Goal: Navigation & Orientation: Find specific page/section

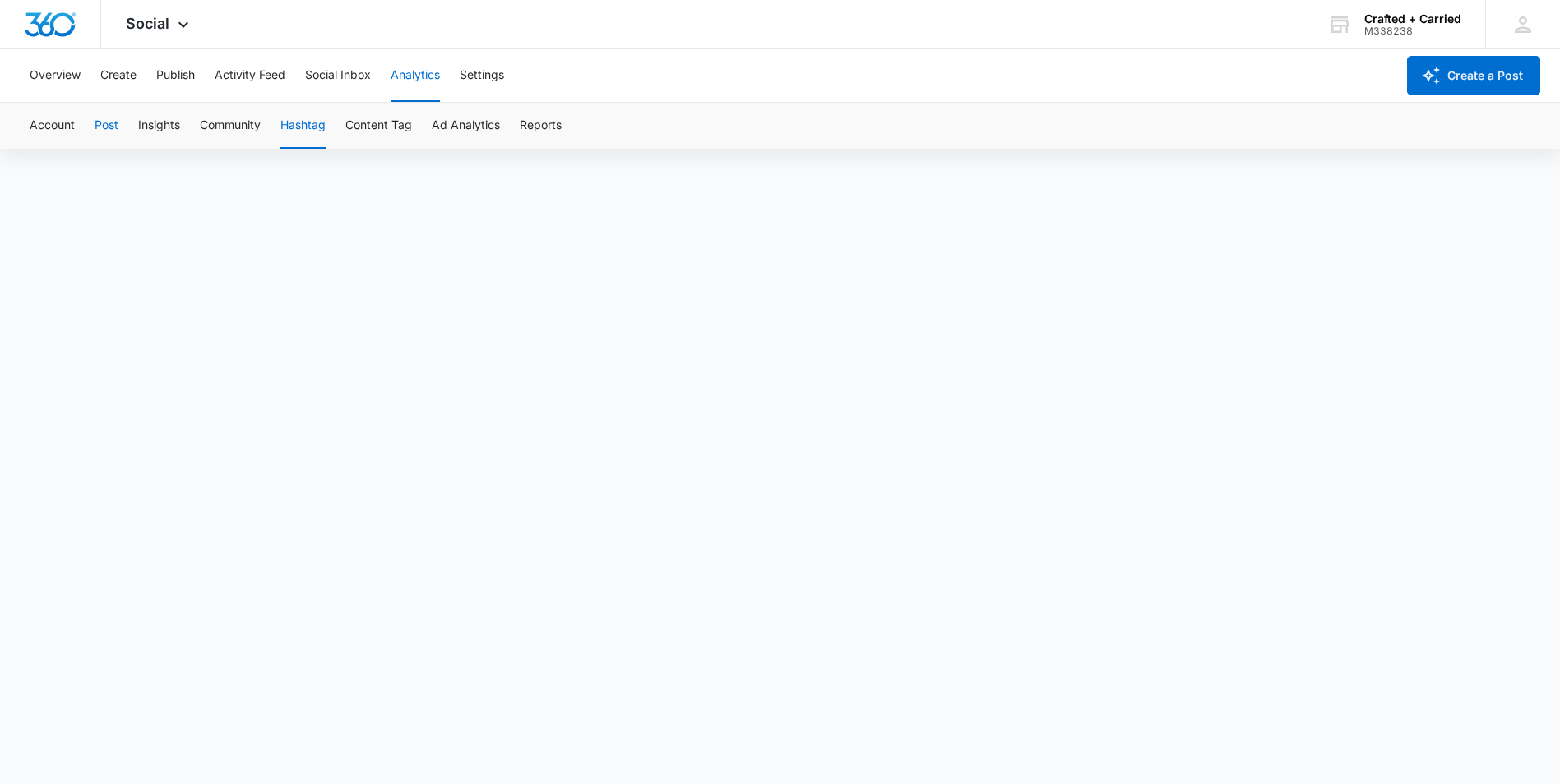
click at [98, 126] on button "Post" at bounding box center [106, 125] width 24 height 46
click at [59, 132] on button "Account" at bounding box center [52, 125] width 45 height 46
click at [112, 122] on button "Post" at bounding box center [106, 125] width 24 height 46
click at [51, 69] on button "Overview" at bounding box center [55, 76] width 51 height 53
click at [188, 24] on icon at bounding box center [184, 29] width 20 height 20
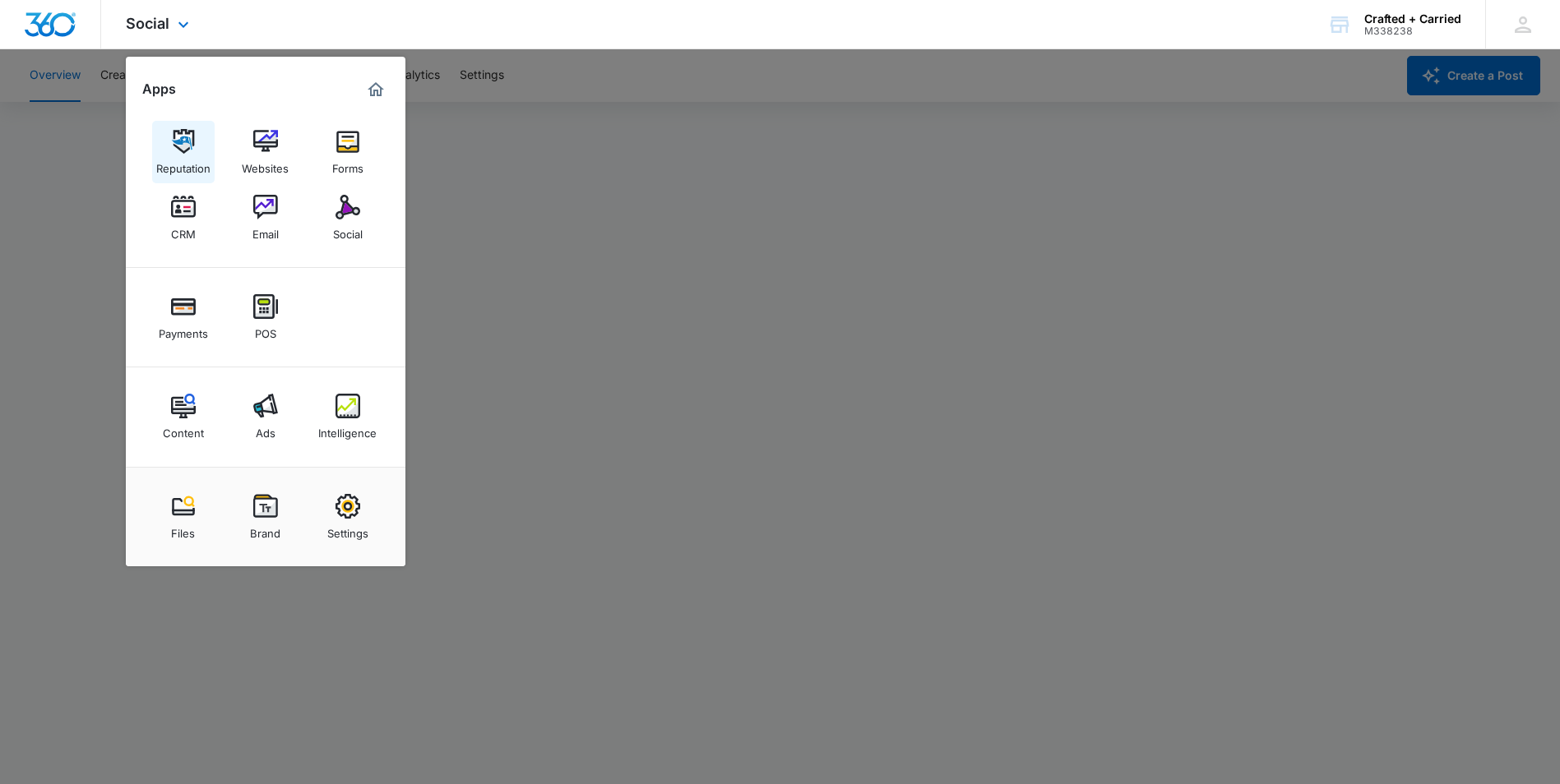
click at [194, 147] on img at bounding box center [183, 141] width 24 height 24
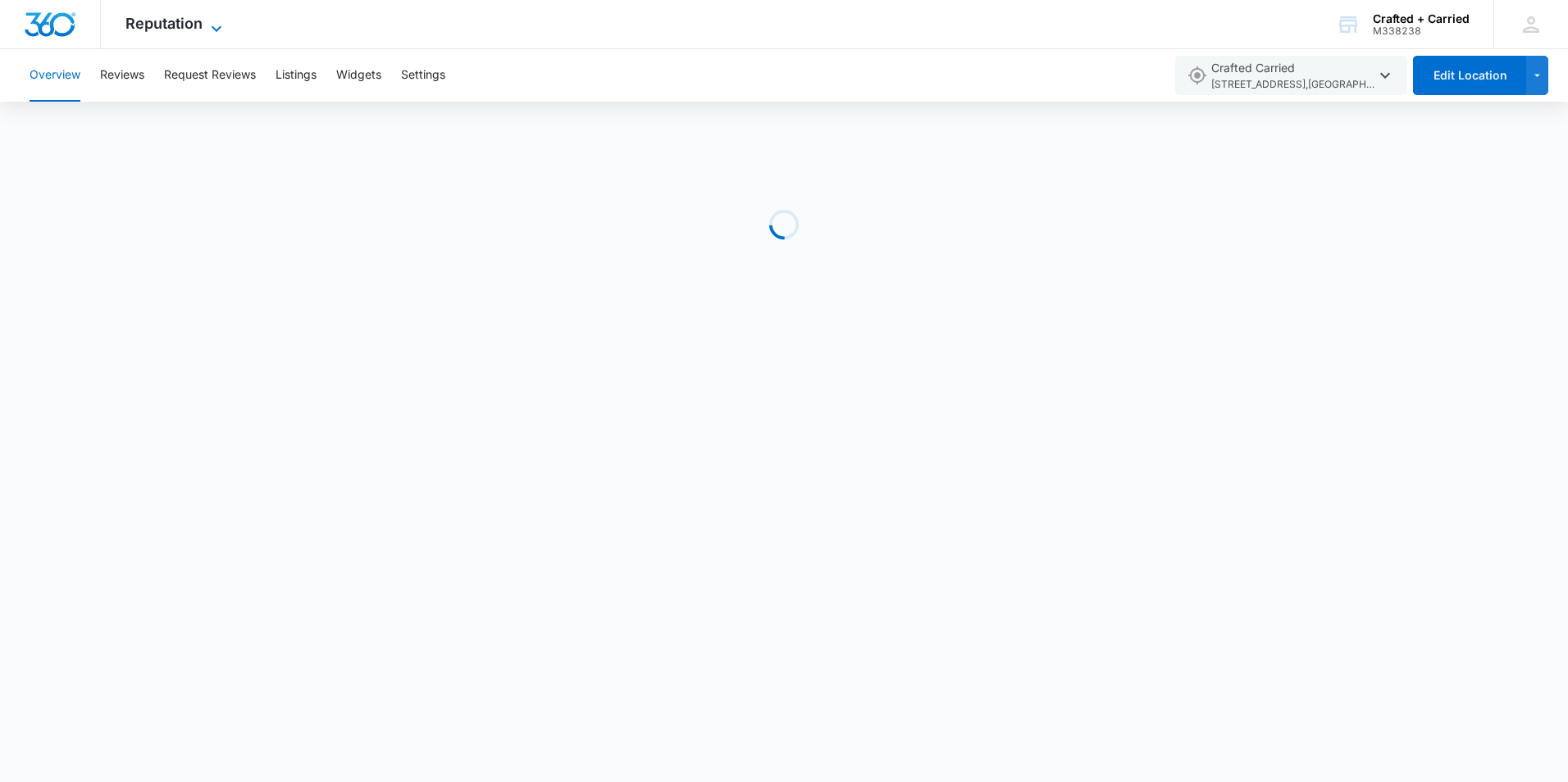
click at [225, 24] on icon at bounding box center [216, 29] width 20 height 20
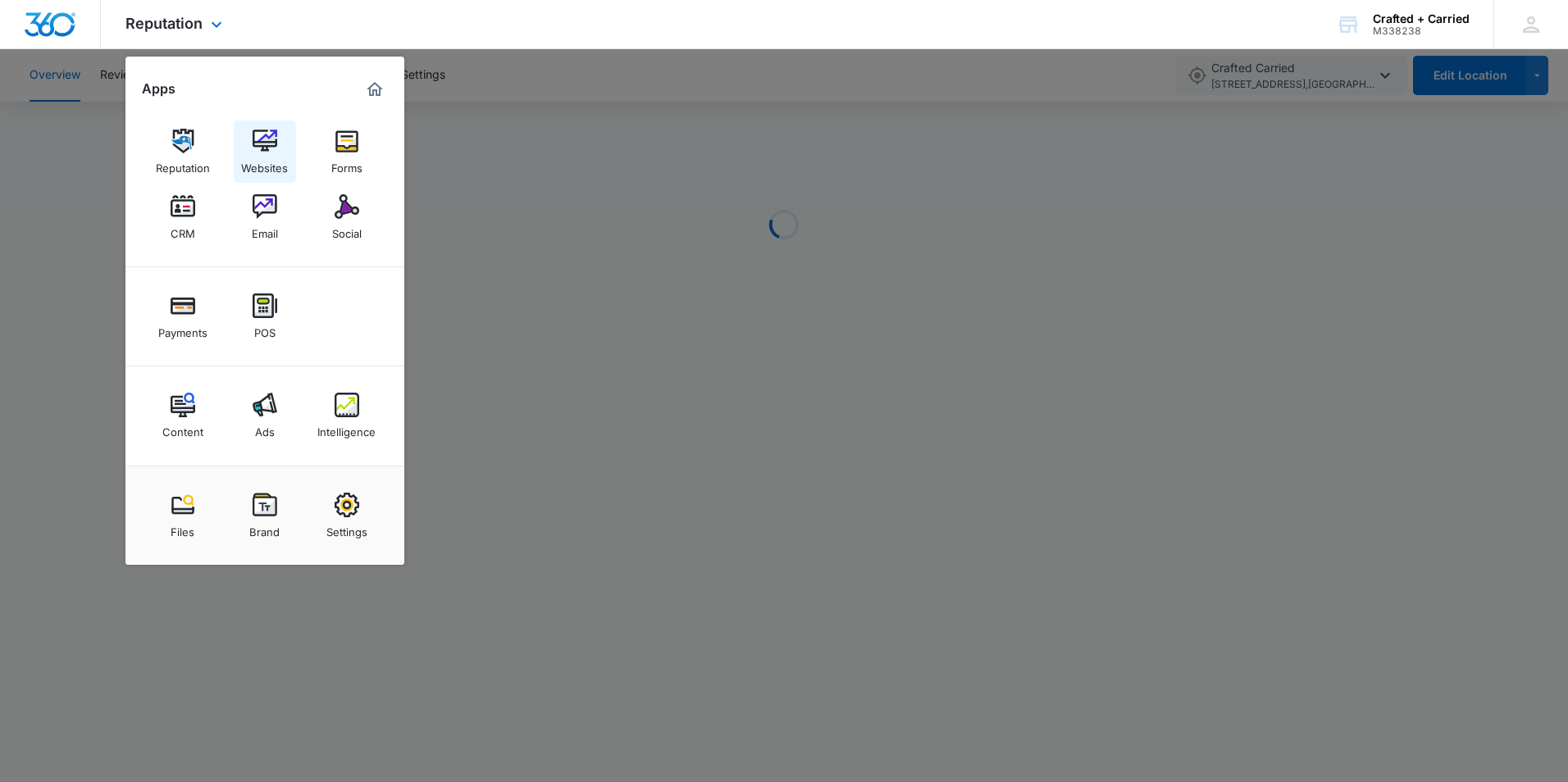
click at [284, 158] on div "Websites" at bounding box center [265, 164] width 47 height 22
